Goal: Information Seeking & Learning: Get advice/opinions

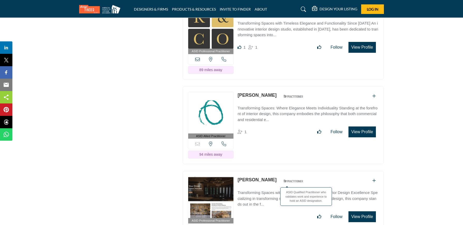
scroll to position [5848, 0]
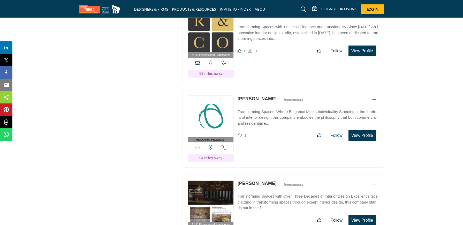
click at [265, 96] on link "Carolyn Kimbro" at bounding box center [256, 98] width 39 height 5
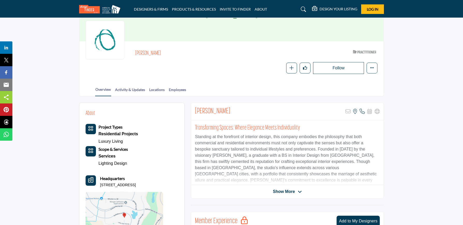
scroll to position [44, 0]
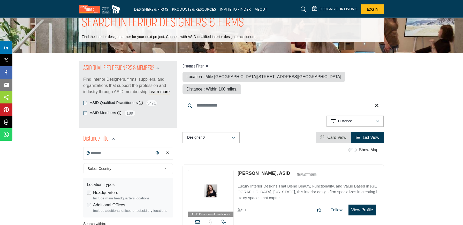
type input "**********"
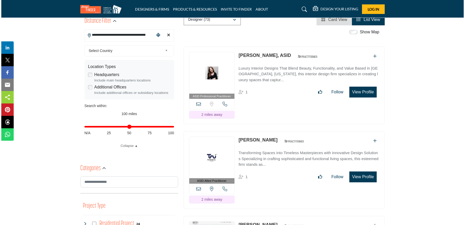
scroll to position [157, 0]
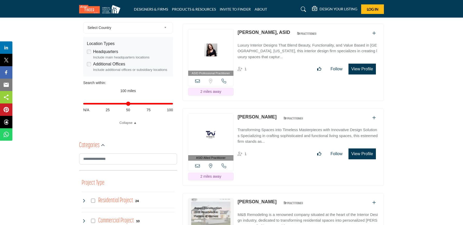
click at [361, 148] on button "View Profile" at bounding box center [361, 153] width 27 height 11
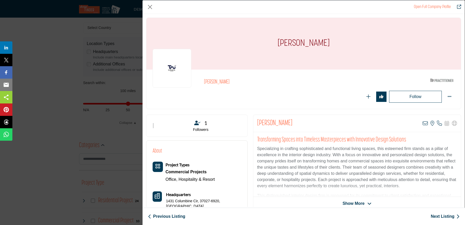
click at [440, 218] on link "Next Listing" at bounding box center [445, 216] width 29 height 6
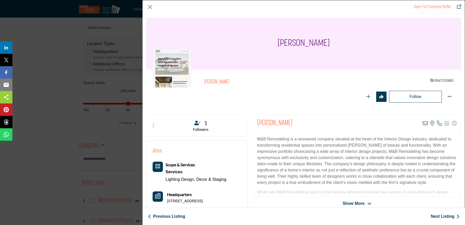
click at [442, 216] on link "Next Listing" at bounding box center [445, 216] width 29 height 6
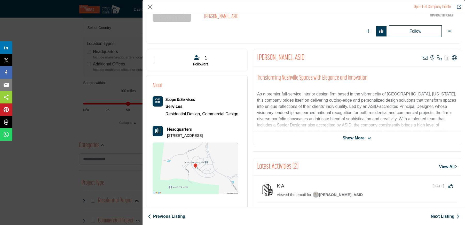
scroll to position [64, 0]
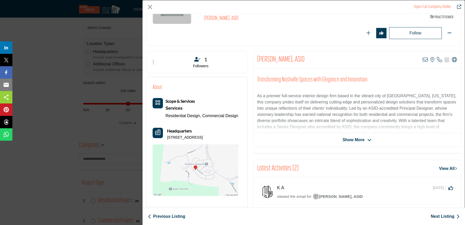
click at [371, 141] on div "Show More" at bounding box center [357, 140] width 208 height 6
click at [367, 140] on icon "Company Data Modal" at bounding box center [369, 140] width 4 height 5
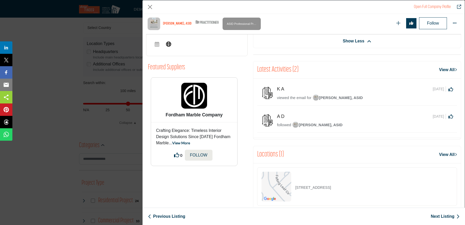
scroll to position [272, 0]
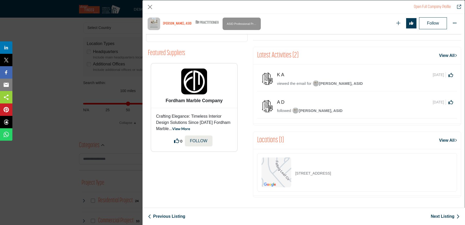
click at [441, 216] on link "Next Listing" at bounding box center [445, 216] width 29 height 6
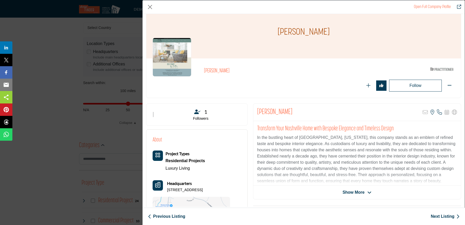
scroll to position [69, 0]
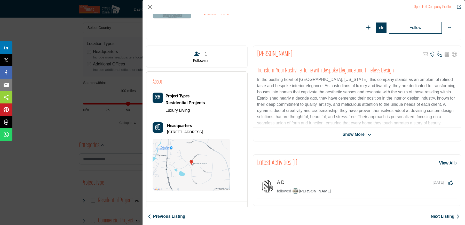
click at [365, 133] on span "Show More" at bounding box center [357, 134] width 29 height 6
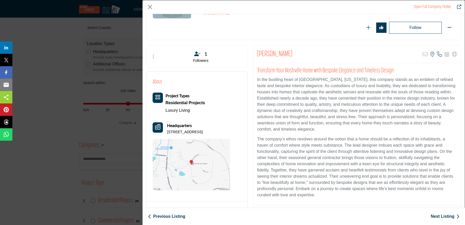
scroll to position [76, 0]
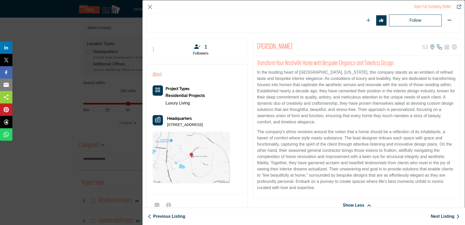
click at [440, 214] on link "Next Listing" at bounding box center [445, 216] width 29 height 6
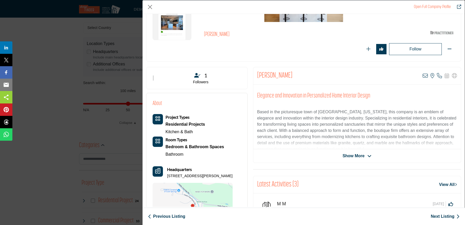
scroll to position [48, 0]
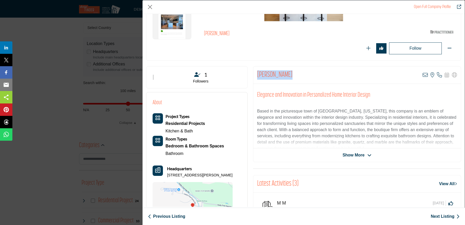
drag, startPoint x: 293, startPoint y: 74, endPoint x: 256, endPoint y: 74, distance: 36.7
click at [256, 74] on div "[PERSON_NAME] View email address of this listing View the location of this list…" at bounding box center [357, 74] width 208 height 17
copy h2 "[PERSON_NAME]"
click at [362, 154] on span "Show More" at bounding box center [354, 155] width 22 height 6
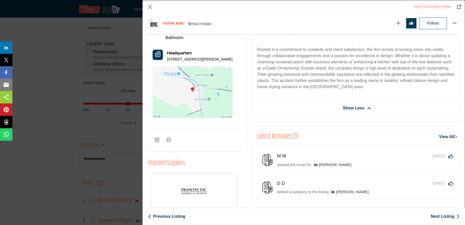
scroll to position [240, 0]
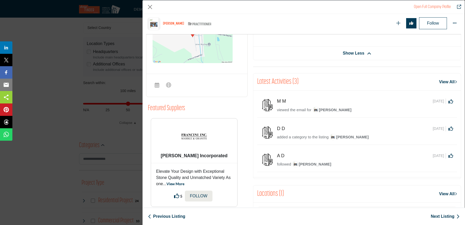
click at [446, 218] on link "Next Listing" at bounding box center [445, 216] width 29 height 6
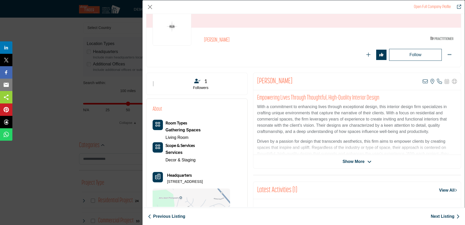
scroll to position [48, 0]
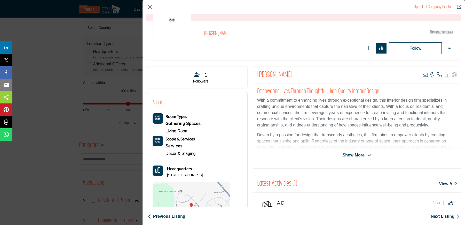
click at [450, 217] on link "Next Listing" at bounding box center [445, 216] width 29 height 6
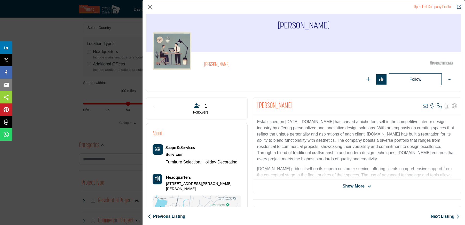
scroll to position [49, 0]
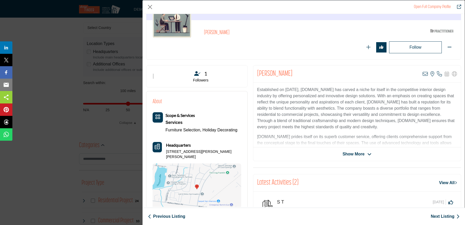
click at [446, 217] on link "Next Listing" at bounding box center [445, 216] width 29 height 6
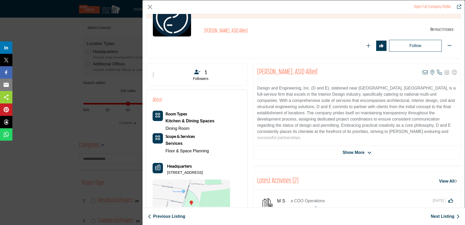
scroll to position [51, 0]
click at [446, 216] on link "Next Listing" at bounding box center [445, 216] width 29 height 6
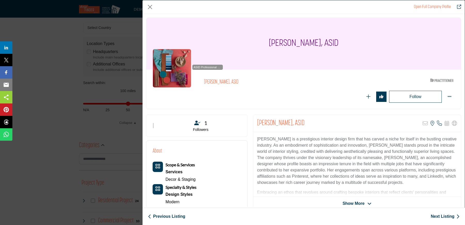
click at [175, 215] on link "Previous Listing" at bounding box center [166, 216] width 37 height 6
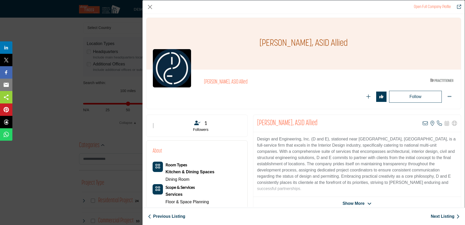
click at [445, 216] on link "Next Listing" at bounding box center [445, 216] width 29 height 6
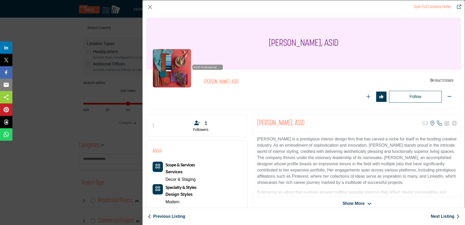
click at [445, 216] on link "Next Listing" at bounding box center [445, 216] width 29 height 6
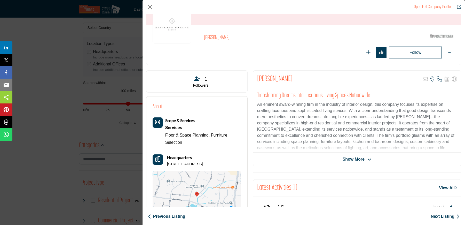
scroll to position [46, 0]
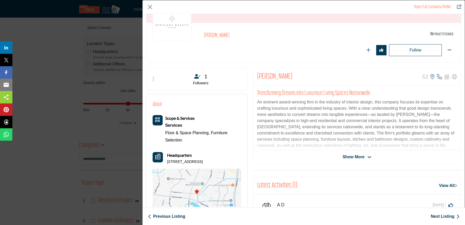
click at [445, 216] on link "Next Listing" at bounding box center [445, 216] width 29 height 6
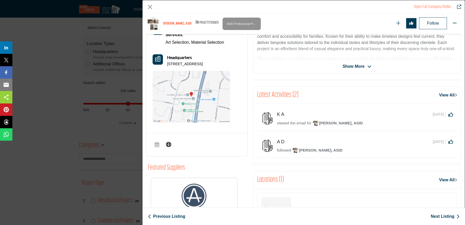
scroll to position [130, 0]
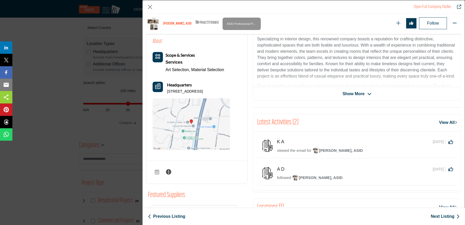
click at [440, 219] on link "Next Listing" at bounding box center [445, 216] width 29 height 6
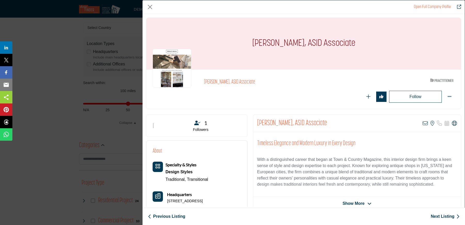
click at [439, 216] on link "Next Listing" at bounding box center [445, 216] width 29 height 6
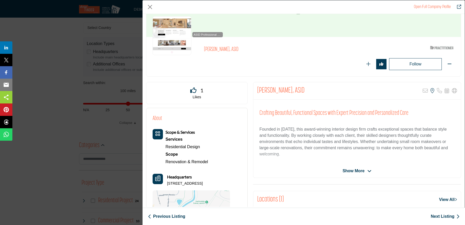
scroll to position [40, 0]
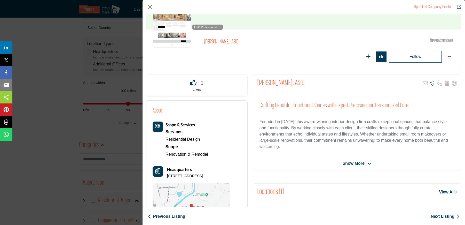
click at [367, 162] on icon "Company Data Modal" at bounding box center [369, 163] width 4 height 5
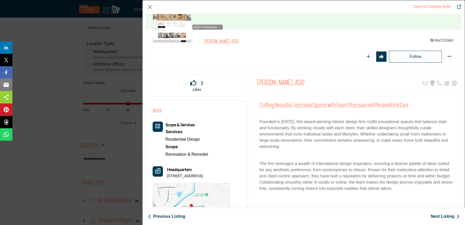
drag, startPoint x: 314, startPoint y: 82, endPoint x: 271, endPoint y: 84, distance: 42.7
click at [255, 84] on div "[PERSON_NAME], ASID Sorry, but this listing is on a subscription plan which doe…" at bounding box center [357, 83] width 208 height 17
copy h2 "[PERSON_NAME], ASID"
click at [444, 215] on link "Next Listing" at bounding box center [445, 216] width 29 height 6
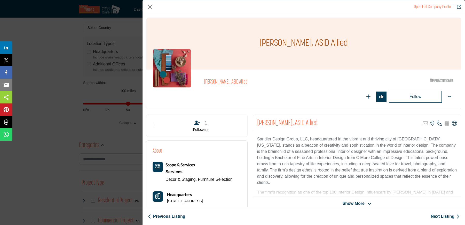
click at [443, 216] on link "Next Listing" at bounding box center [445, 216] width 29 height 6
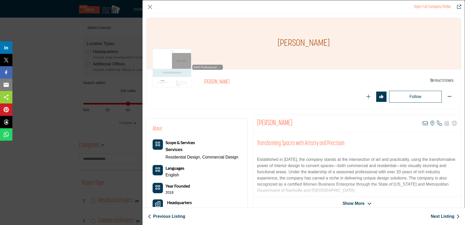
click at [444, 216] on link "Next Listing" at bounding box center [445, 216] width 29 height 6
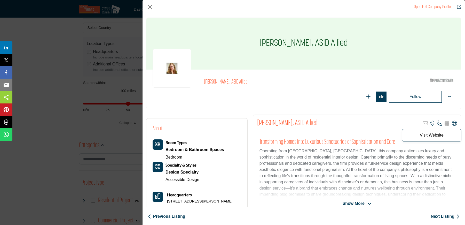
click at [431, 135] on p "Visit Website" at bounding box center [432, 135] width 54 height 4
click at [452, 123] on icon "Company Data Modal" at bounding box center [454, 123] width 5 height 5
click at [444, 217] on link "Next Listing" at bounding box center [445, 216] width 29 height 6
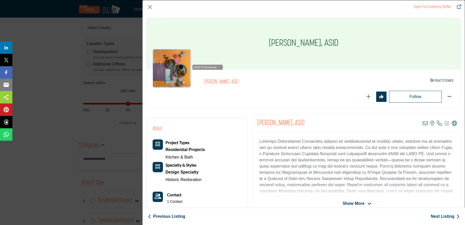
drag, startPoint x: 361, startPoint y: 202, endPoint x: 369, endPoint y: 200, distance: 8.2
click at [361, 201] on span "Show More" at bounding box center [354, 203] width 22 height 6
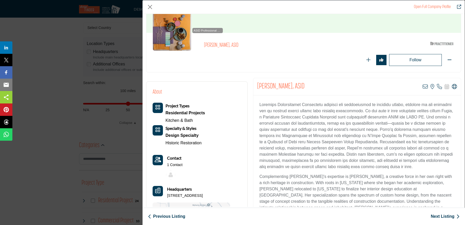
scroll to position [0, 0]
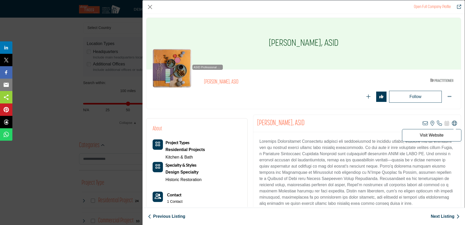
click at [453, 121] on icon "Company Data Modal" at bounding box center [454, 123] width 5 height 5
